Goal: Navigation & Orientation: Find specific page/section

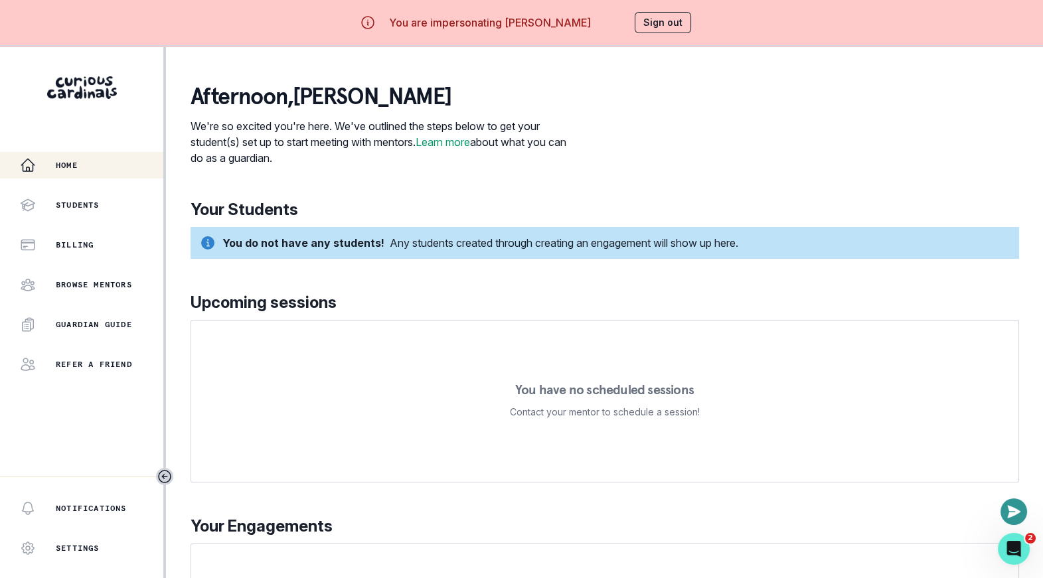
scroll to position [25, 0]
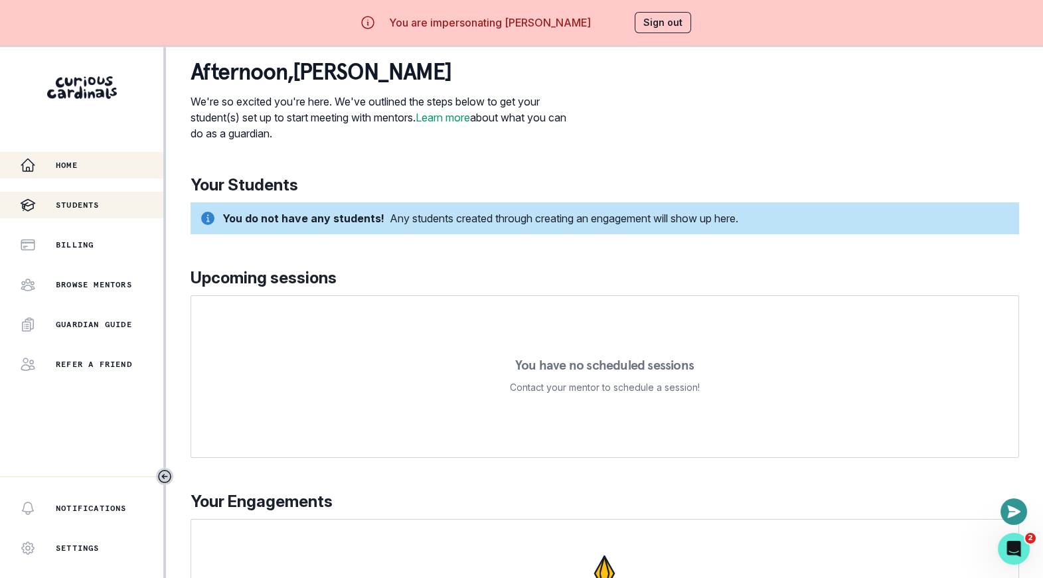
click at [72, 200] on p "Students" at bounding box center [78, 205] width 44 height 11
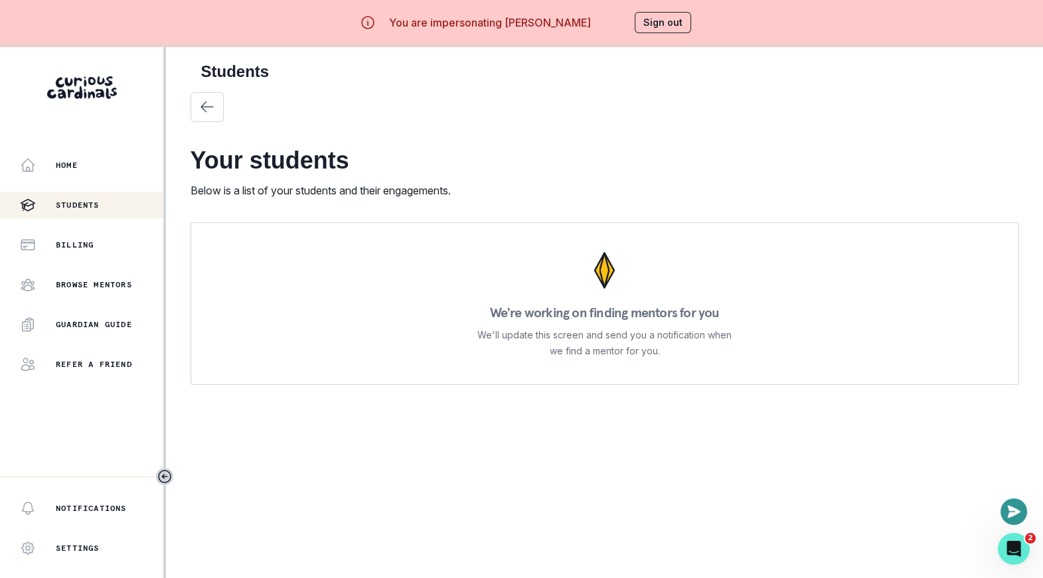
scroll to position [46, 0]
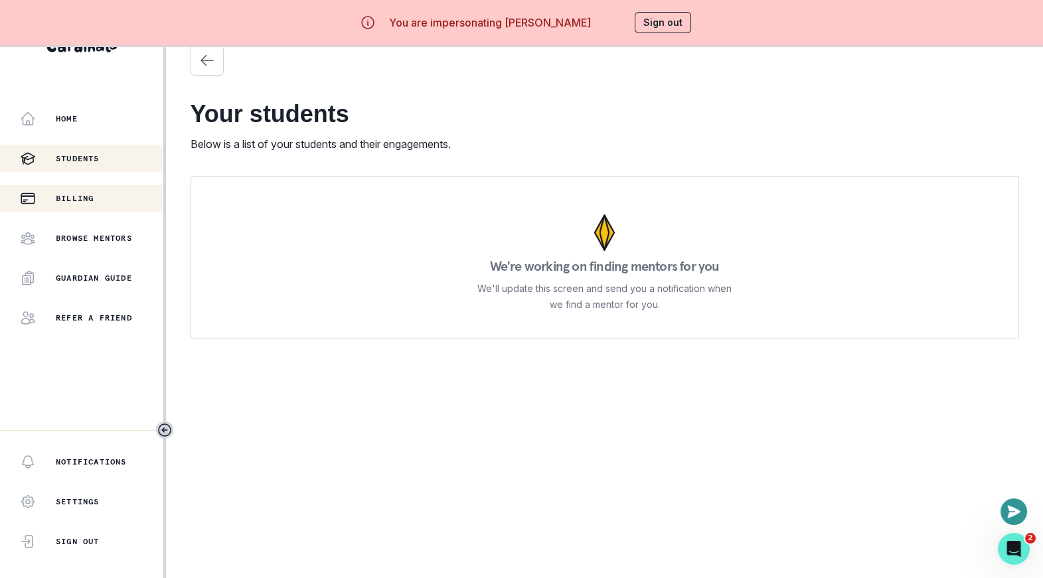
click at [82, 195] on p "Billing" at bounding box center [75, 198] width 38 height 11
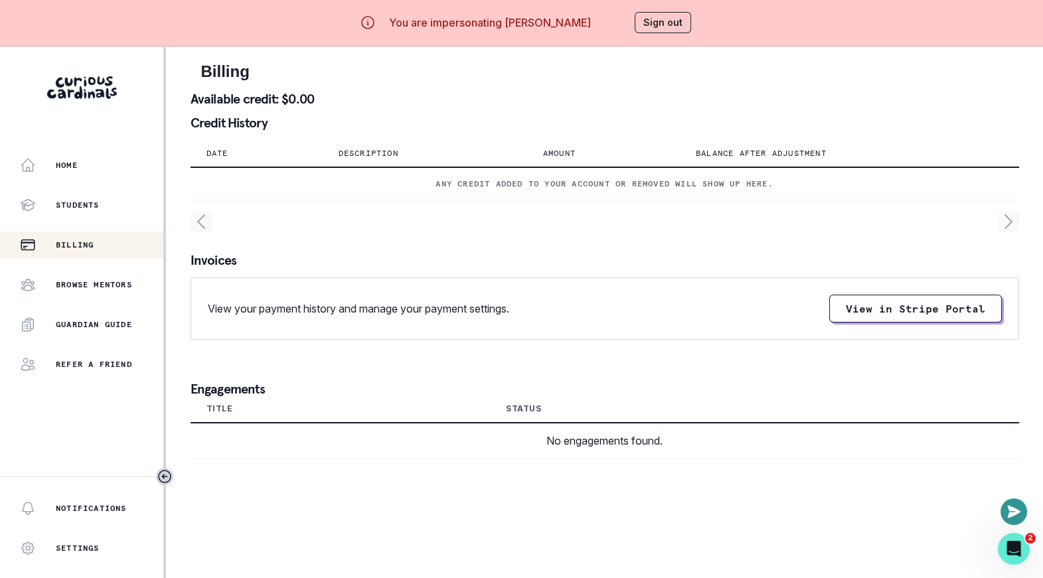
scroll to position [46, 0]
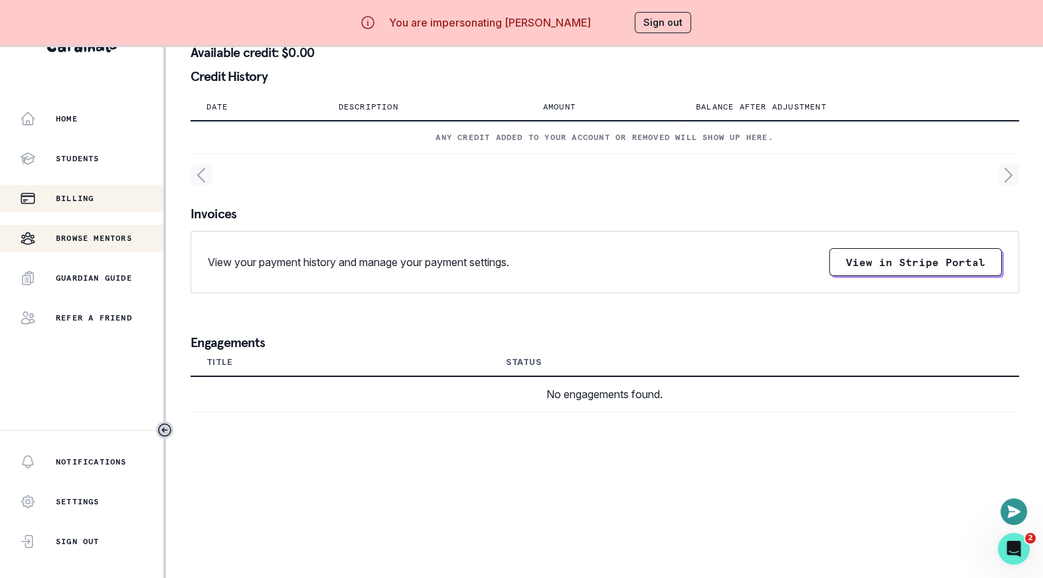
click at [77, 233] on p "Browse Mentors" at bounding box center [94, 238] width 76 height 11
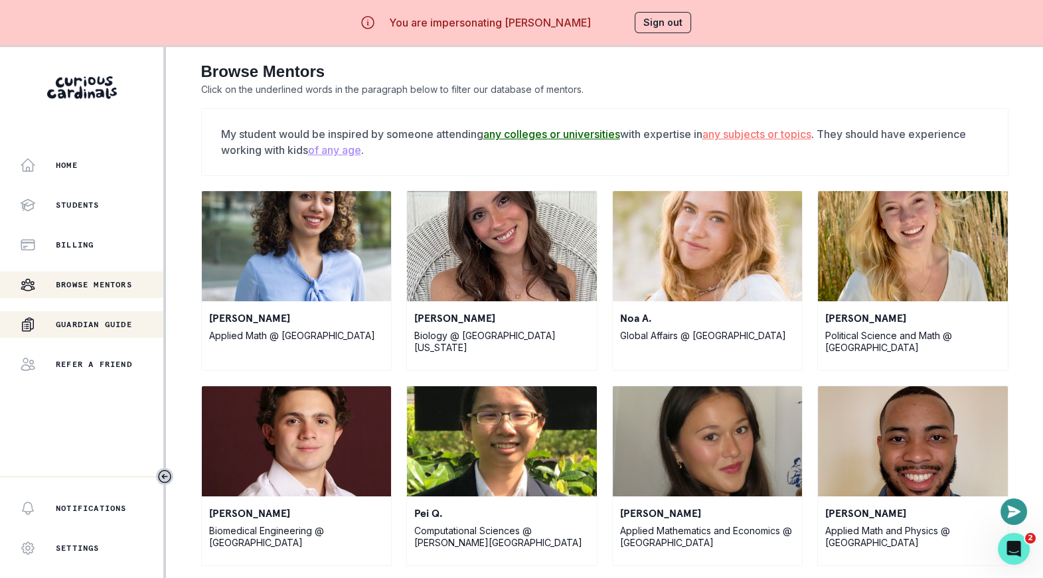
click at [78, 318] on div "Guardian Guide" at bounding box center [91, 325] width 143 height 16
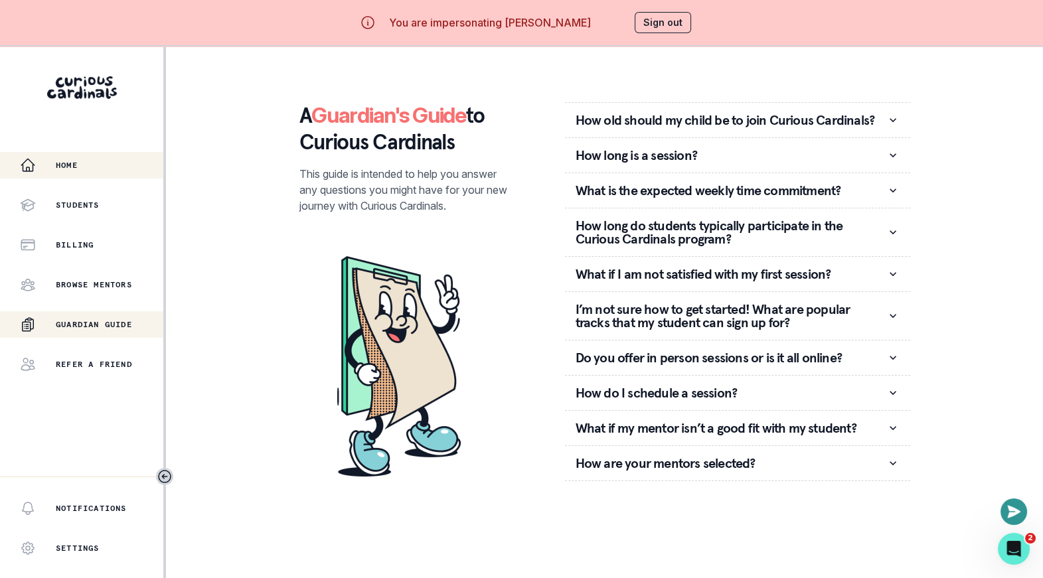
click at [68, 177] on button "Home" at bounding box center [81, 165] width 163 height 27
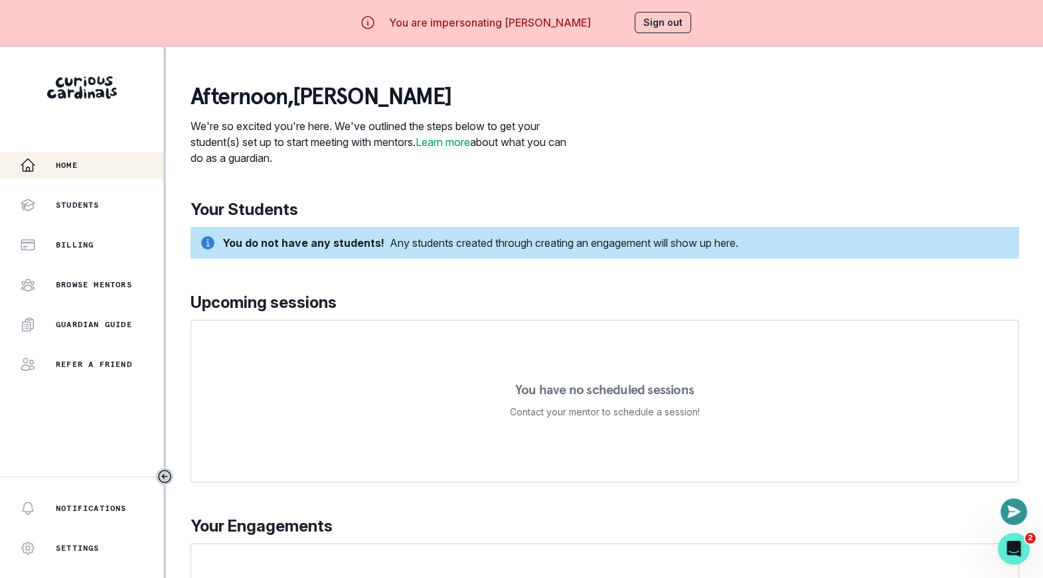
click at [676, 22] on button "Sign out" at bounding box center [663, 22] width 56 height 21
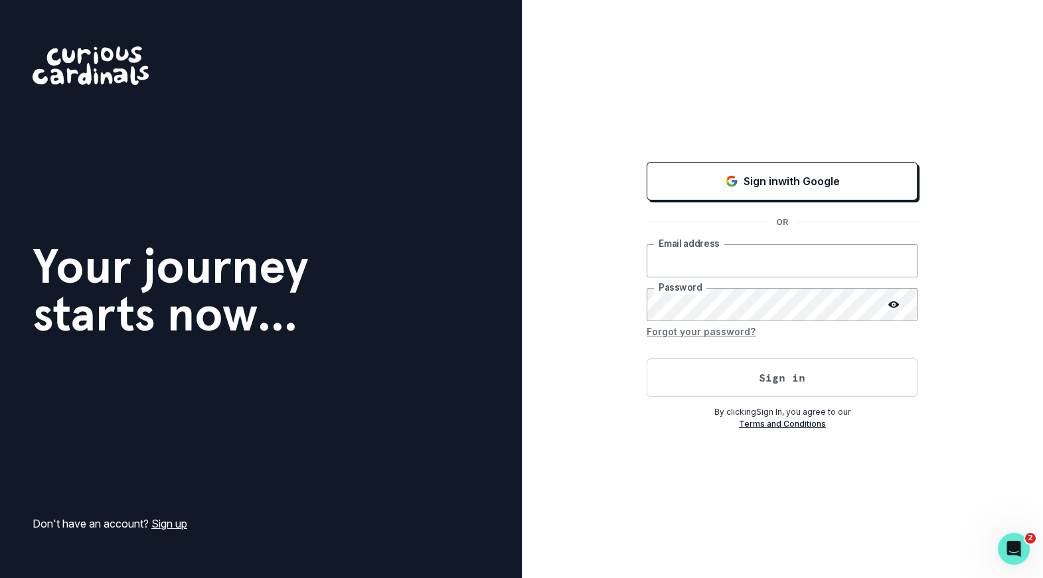
type input "[PERSON_NAME][EMAIL_ADDRESS][DOMAIN_NAME]"
click at [607, 183] on div "Sign in with Google OR [PERSON_NAME][EMAIL_ADDRESS][DOMAIN_NAME] Email address …" at bounding box center [783, 289] width 522 height 578
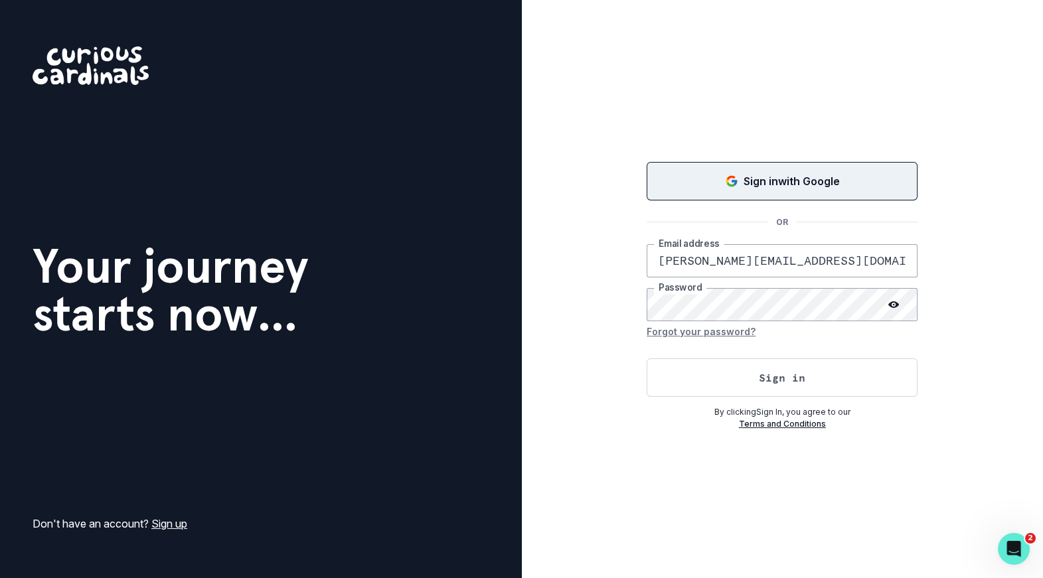
click at [799, 174] on p "Sign in with Google" at bounding box center [792, 181] width 96 height 16
click at [799, 174] on button "Loading..." at bounding box center [782, 181] width 271 height 42
